Goal: Task Accomplishment & Management: Manage account settings

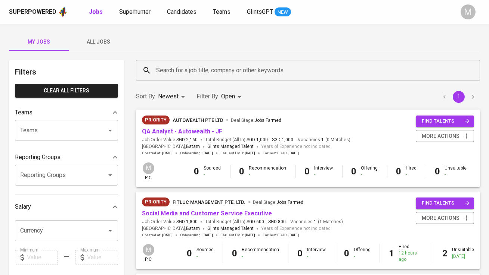
click at [219, 212] on link "Social Media and Customer Service Executive" at bounding box center [207, 213] width 130 height 7
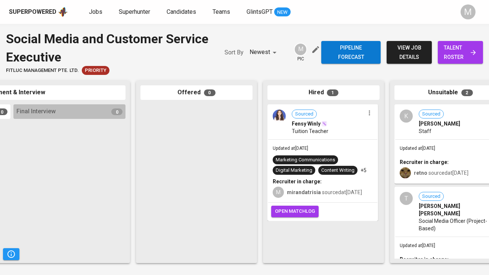
scroll to position [0, 388]
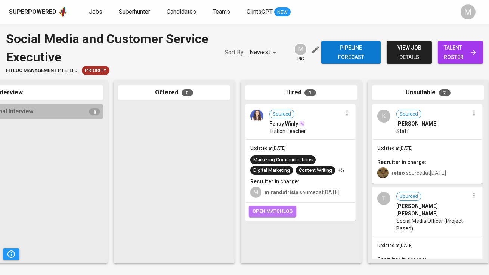
click at [273, 216] on span "open matchlog" at bounding box center [272, 212] width 40 height 9
click at [270, 216] on span "open matchlog" at bounding box center [272, 212] width 40 height 9
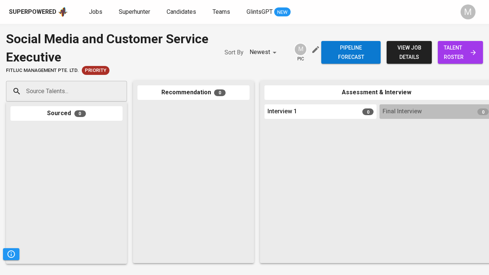
click at [398, 54] on span "view job details" at bounding box center [408, 52] width 33 height 18
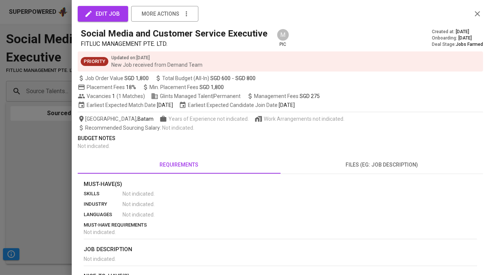
click at [59, 146] on div at bounding box center [244, 137] width 489 height 275
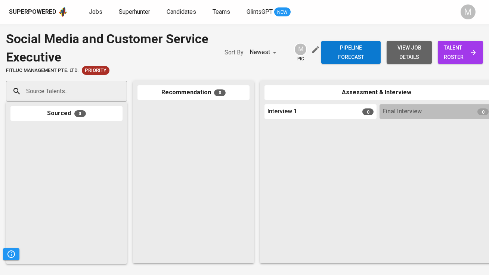
click at [413, 56] on span "view job details" at bounding box center [408, 52] width 33 height 18
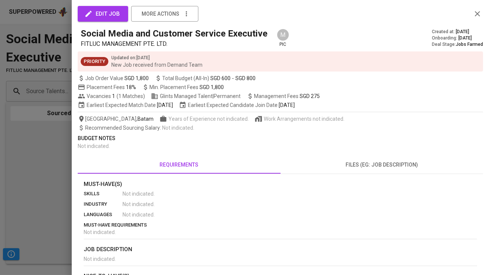
click at [0, 202] on div at bounding box center [244, 137] width 489 height 275
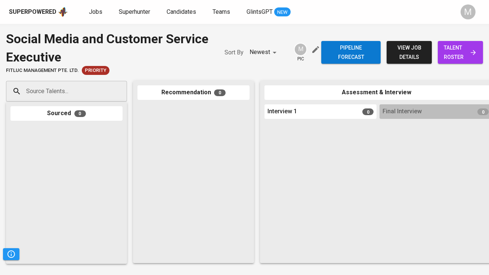
click at [417, 47] on span "view job details" at bounding box center [408, 52] width 33 height 18
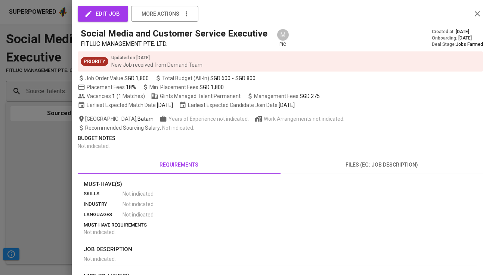
click at [40, 168] on div at bounding box center [244, 137] width 489 height 275
click at [41, 117] on div at bounding box center [244, 137] width 489 height 275
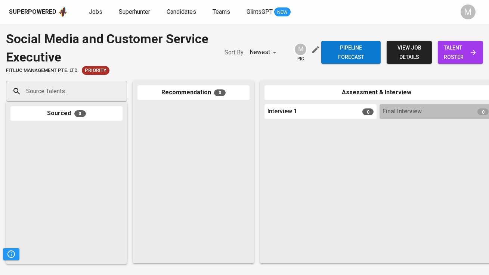
click at [35, 8] on div "Superpowered" at bounding box center [32, 12] width 47 height 9
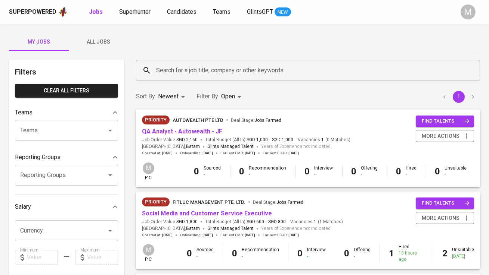
click at [201, 131] on link "QA Analyst - Autowealth - JF" at bounding box center [182, 131] width 80 height 7
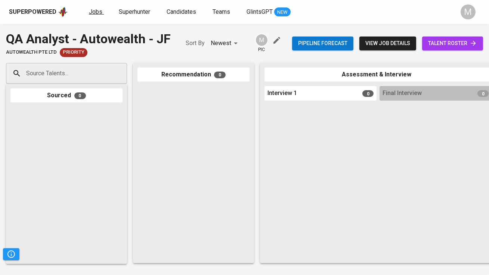
click at [91, 12] on span "Jobs" at bounding box center [95, 11] width 13 height 7
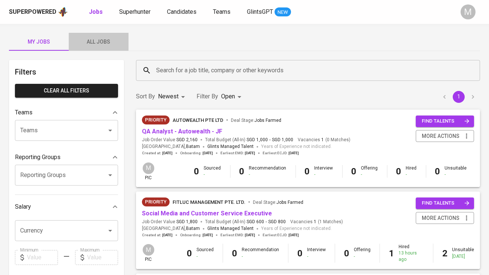
click at [108, 42] on span "All Jobs" at bounding box center [98, 41] width 51 height 9
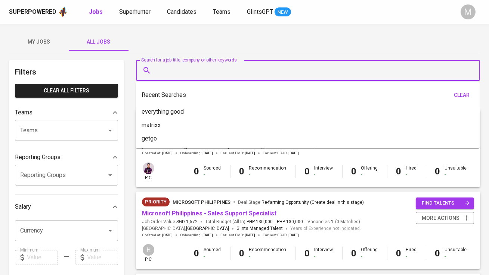
click at [189, 73] on input "Search for a job title, company or other keywords" at bounding box center [309, 70] width 311 height 14
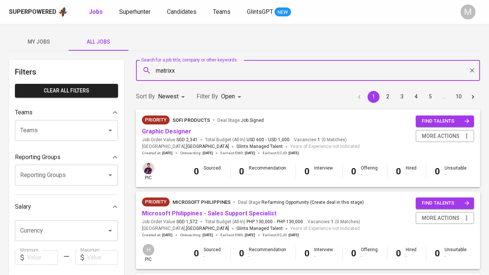
type input "matrixx"
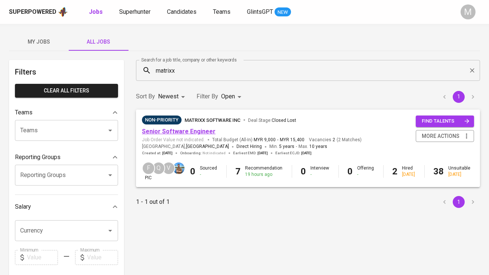
click at [190, 133] on link "Senior Software Engineer" at bounding box center [179, 131] width 74 height 7
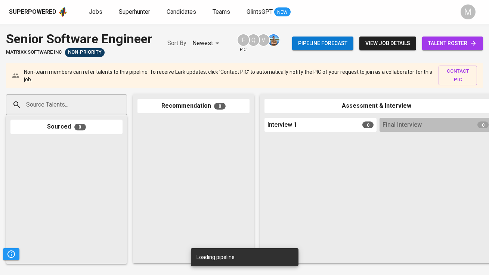
click at [461, 48] on span "talent roster" at bounding box center [452, 43] width 49 height 9
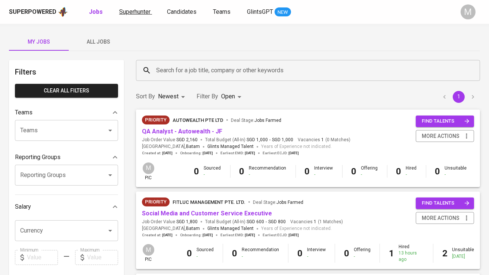
click at [139, 13] on span "Superhunter" at bounding box center [134, 11] width 31 height 7
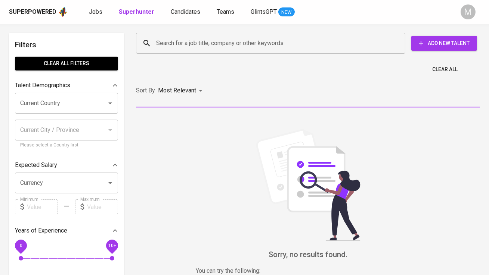
click at [185, 51] on div "Search for a job title, company or other keywords" at bounding box center [270, 43] width 269 height 21
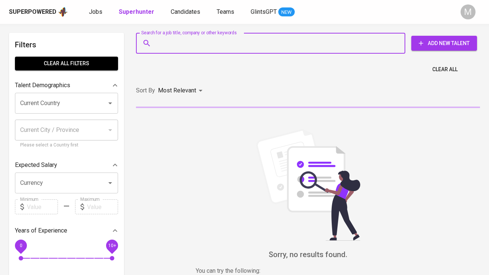
paste input "[EMAIL_ADDRESS][DOMAIN_NAME] |"
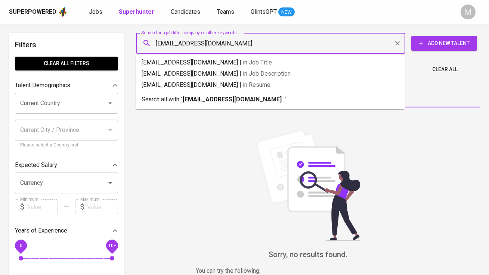
type input "[EMAIL_ADDRESS][DOMAIN_NAME]"
click at [194, 95] on p "Search all with " [EMAIL_ADDRESS][DOMAIN_NAME] "" at bounding box center [269, 99] width 257 height 9
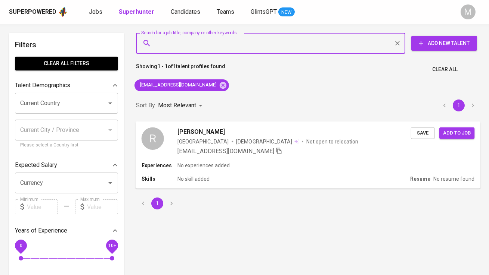
click at [165, 138] on div "R [PERSON_NAME] [GEOGRAPHIC_DATA] [DEMOGRAPHIC_DATA] Not open to relocation [EM…" at bounding box center [275, 141] width 269 height 28
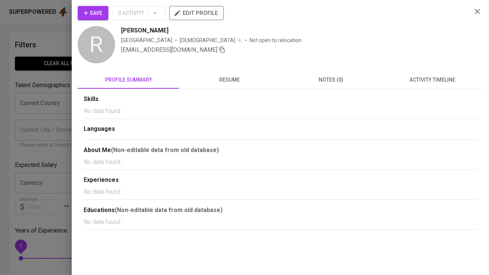
click at [94, 12] on span "Save" at bounding box center [93, 13] width 19 height 9
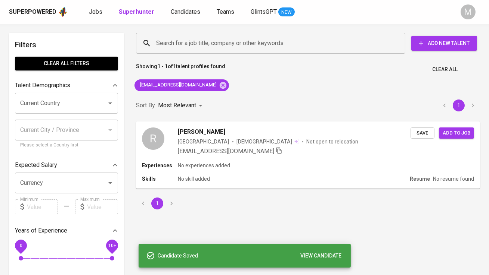
click at [183, 16] on div "Superpowered Jobs Superhunter Candidates Teams GlintsGPT NEW" at bounding box center [232, 11] width 447 height 11
click at [183, 12] on span "Candidates" at bounding box center [185, 11] width 29 height 7
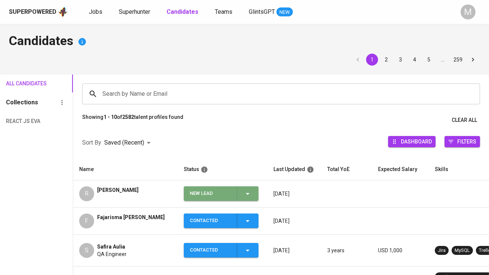
click at [205, 189] on div "New Lead" at bounding box center [210, 194] width 41 height 15
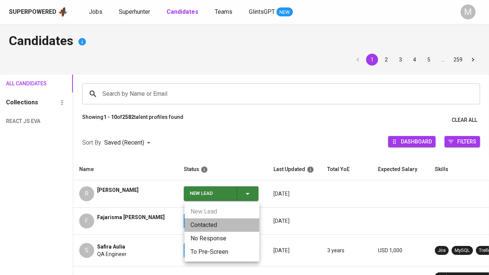
click at [208, 223] on li "Contacted" at bounding box center [221, 225] width 75 height 13
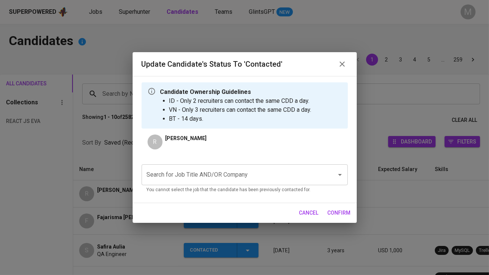
click at [200, 177] on input "Search for Job Title AND/OR Company" at bounding box center [234, 175] width 178 height 14
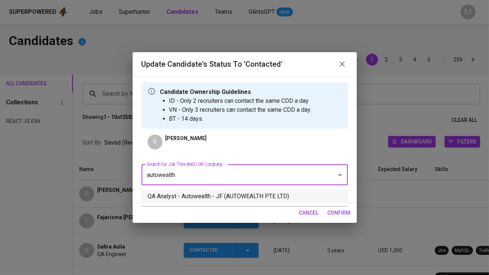
click at [239, 194] on li "QA Analyst - Autowealth - JF (AUTOWEALTH PTE LTD)" at bounding box center [244, 196] width 206 height 13
type input "autowealth"
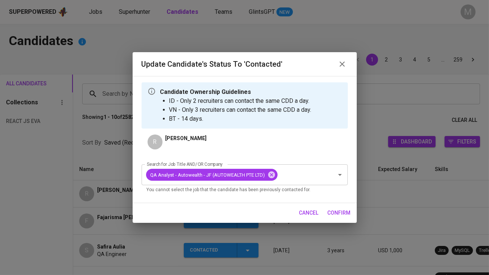
click at [342, 215] on span "confirm" at bounding box center [338, 213] width 23 height 9
